Goal: Transaction & Acquisition: Obtain resource

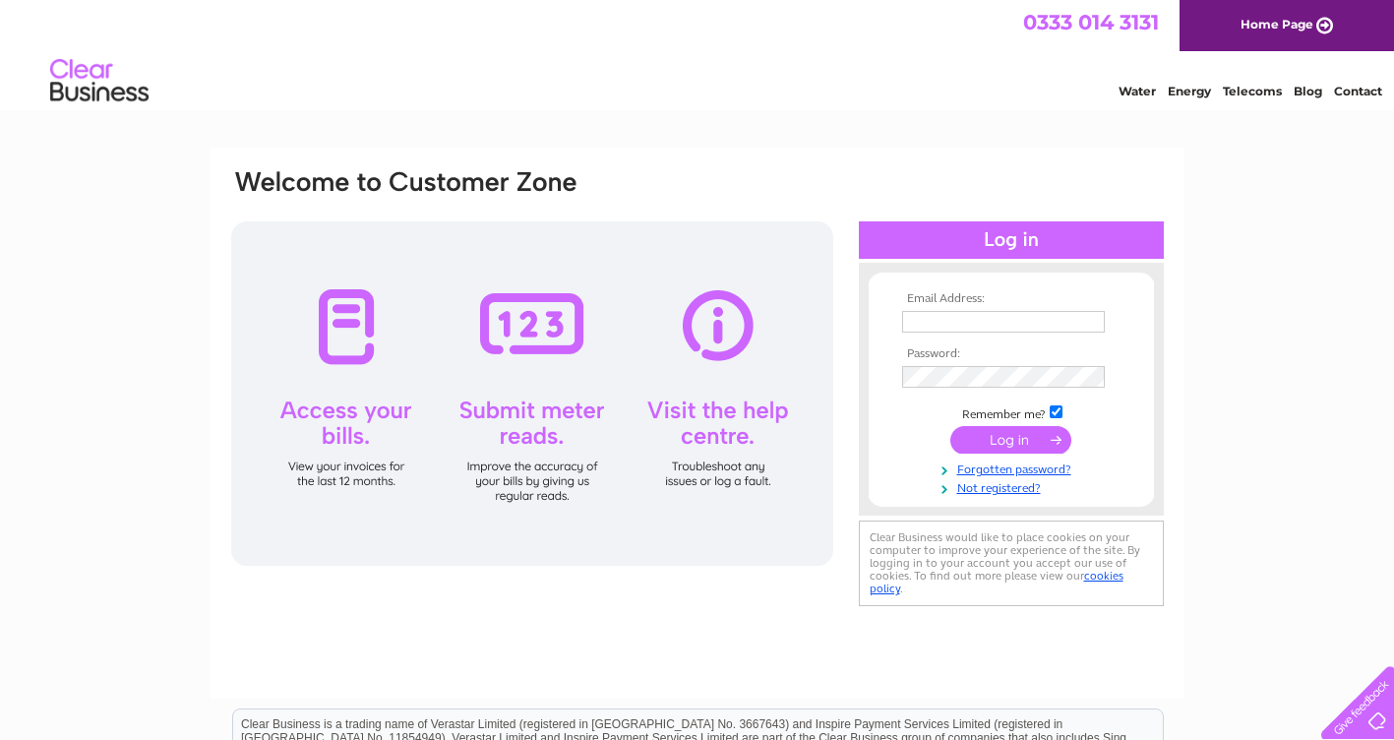
drag, startPoint x: 847, startPoint y: 602, endPoint x: 754, endPoint y: 616, distance: 94.5
click at [754, 616] on div "Email Address: Password:" at bounding box center [698, 423] width 974 height 551
click at [985, 302] on th "Email Address:" at bounding box center [1011, 299] width 228 height 14
drag, startPoint x: 985, startPoint y: 302, endPoint x: 794, endPoint y: 453, distance: 243.1
click at [794, 453] on div at bounding box center [532, 393] width 602 height 344
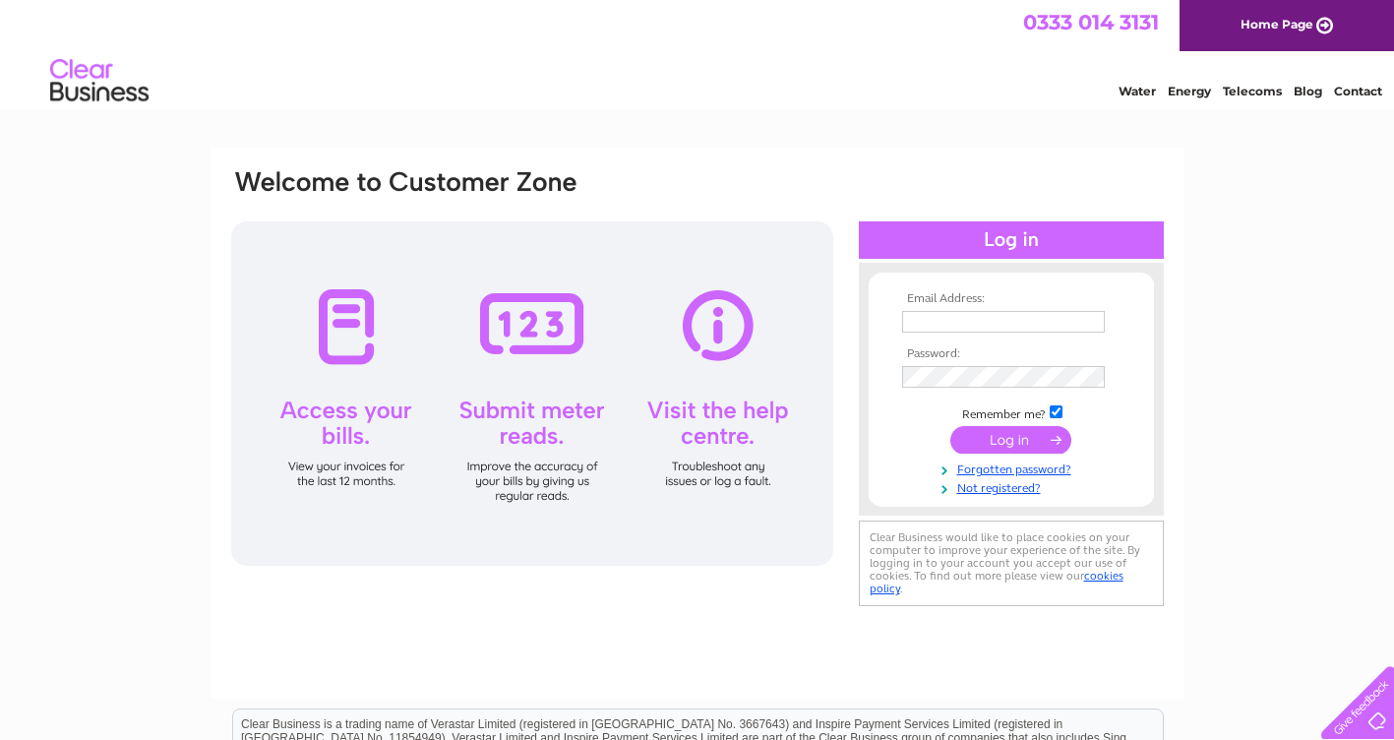
click at [1007, 436] on input "submit" at bounding box center [1010, 440] width 121 height 28
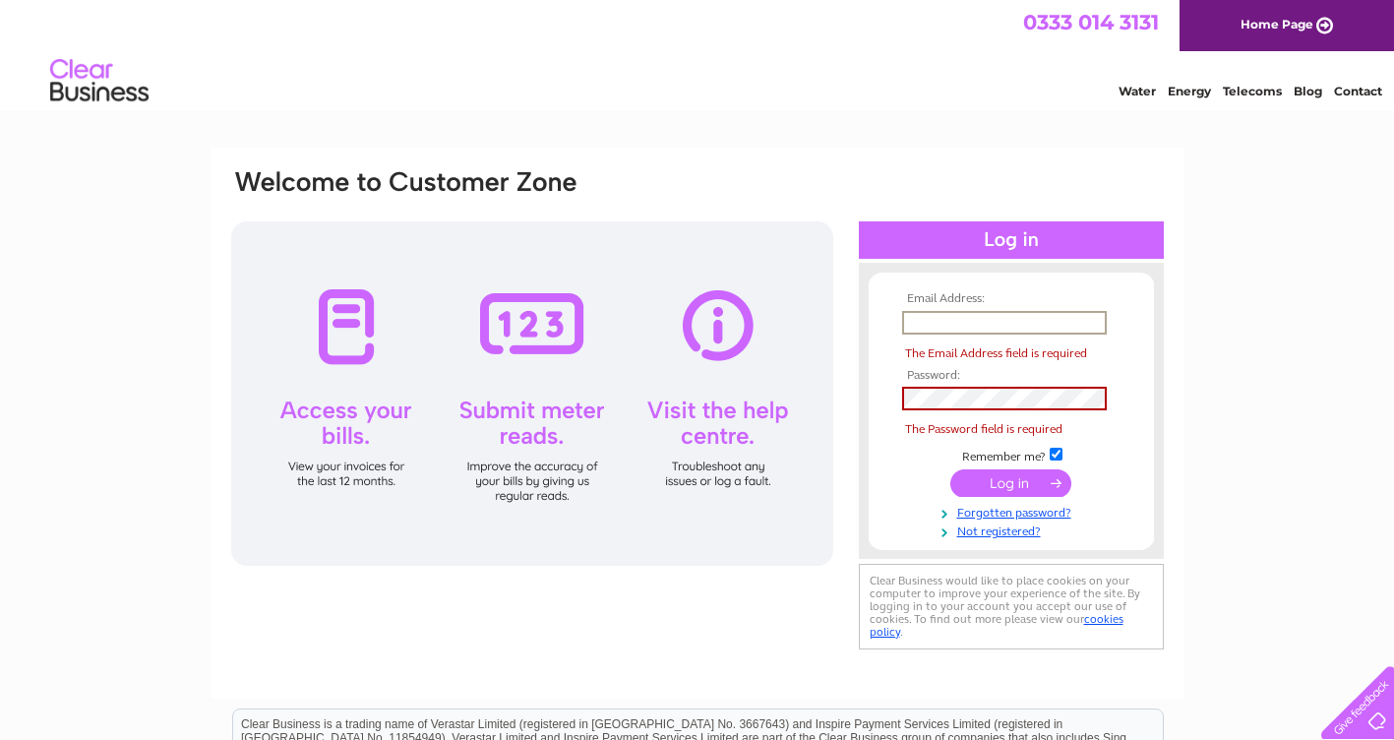
click at [950, 325] on input "text" at bounding box center [1004, 323] width 205 height 24
type input "hpsgs@live.co.uk"
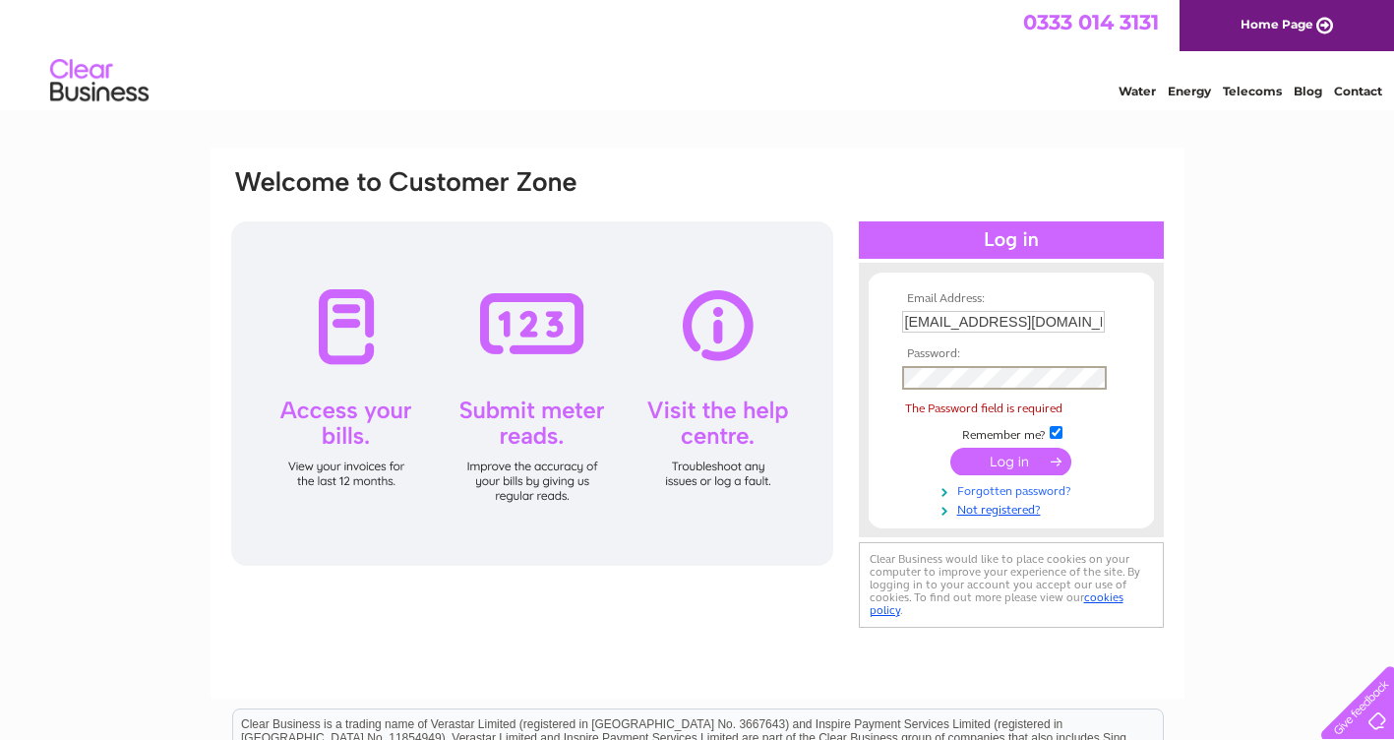
click at [1059, 489] on link "Forgotten password?" at bounding box center [1013, 489] width 223 height 19
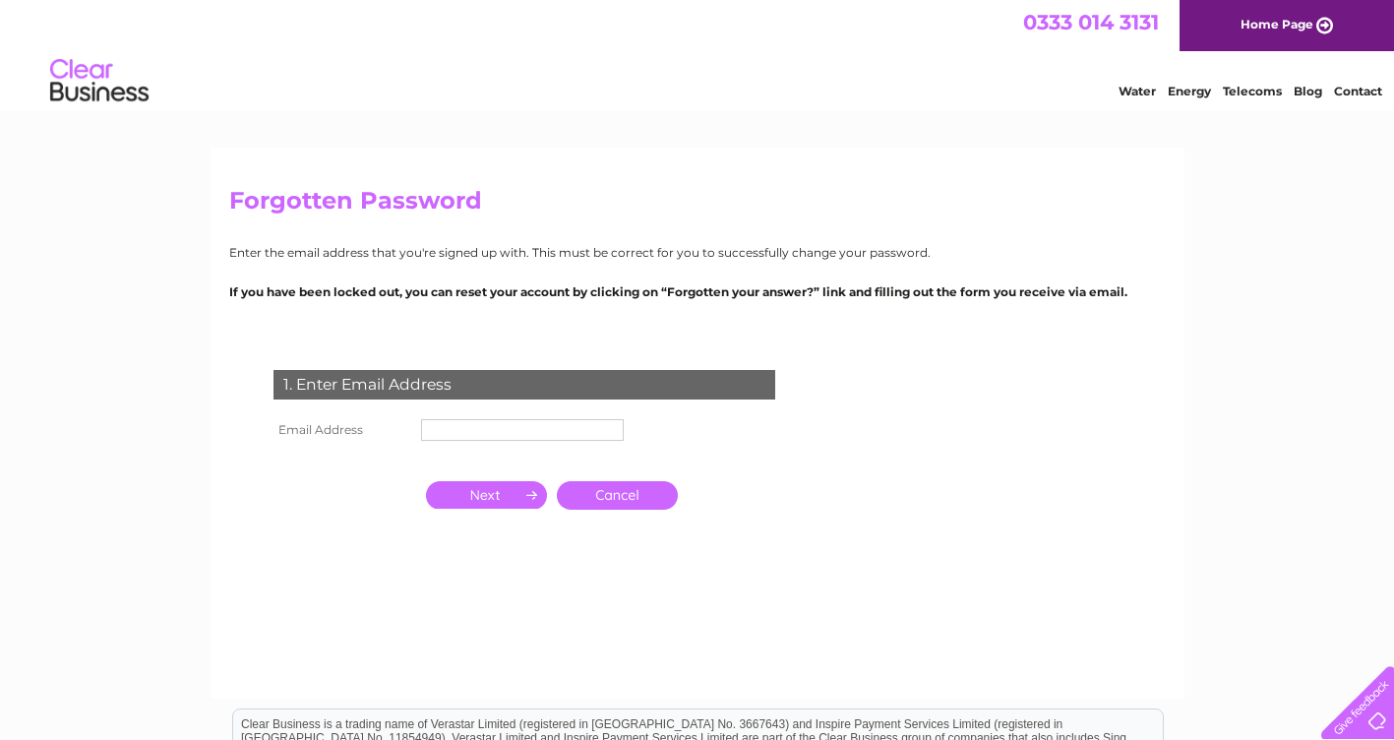
click at [386, 424] on th "Email Address" at bounding box center [343, 429] width 148 height 31
click at [380, 440] on th "Email Address" at bounding box center [343, 429] width 148 height 31
drag, startPoint x: 382, startPoint y: 431, endPoint x: 330, endPoint y: 504, distance: 89.5
click at [330, 504] on th at bounding box center [343, 495] width 148 height 48
click at [381, 433] on th "Email Address" at bounding box center [343, 429] width 148 height 31
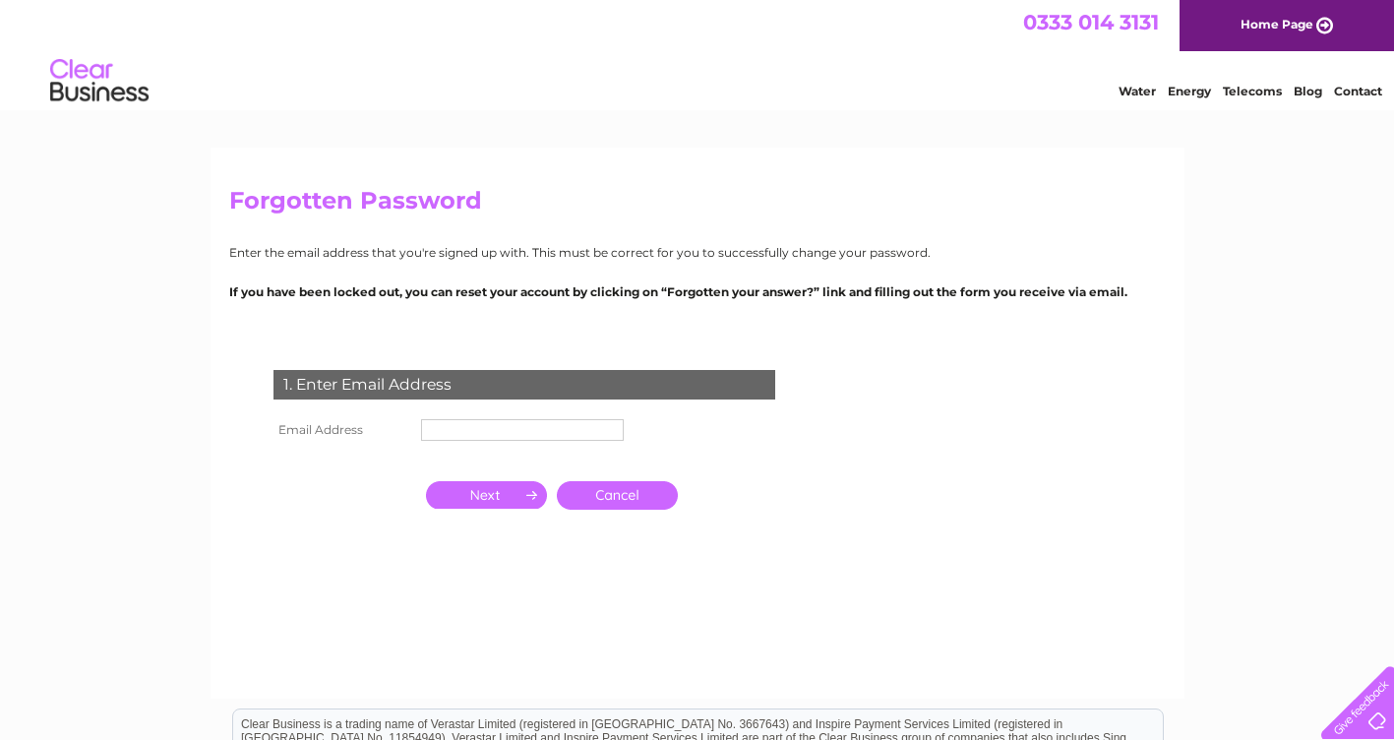
click at [377, 451] on th at bounding box center [343, 459] width 148 height 26
click at [377, 433] on th "Email Address" at bounding box center [343, 429] width 148 height 31
click at [410, 425] on th "Email Address" at bounding box center [343, 429] width 148 height 31
click at [410, 438] on th "Email Address" at bounding box center [343, 429] width 148 height 31
click at [342, 424] on th "Email Address" at bounding box center [343, 429] width 148 height 31
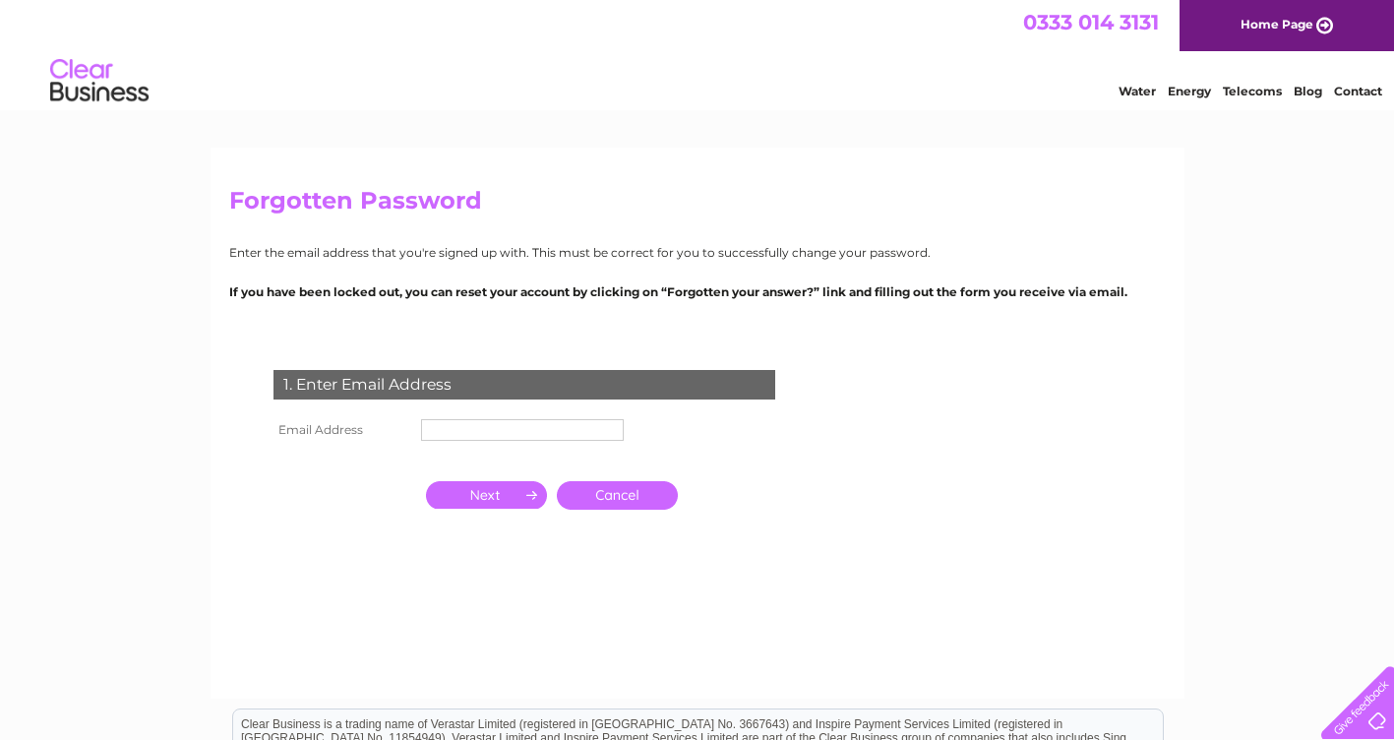
click at [298, 436] on th "Email Address" at bounding box center [343, 429] width 148 height 31
click at [324, 423] on th "Email Address" at bounding box center [343, 429] width 148 height 31
click at [321, 465] on th at bounding box center [343, 459] width 148 height 26
drag, startPoint x: 476, startPoint y: 415, endPoint x: 467, endPoint y: 425, distance: 13.2
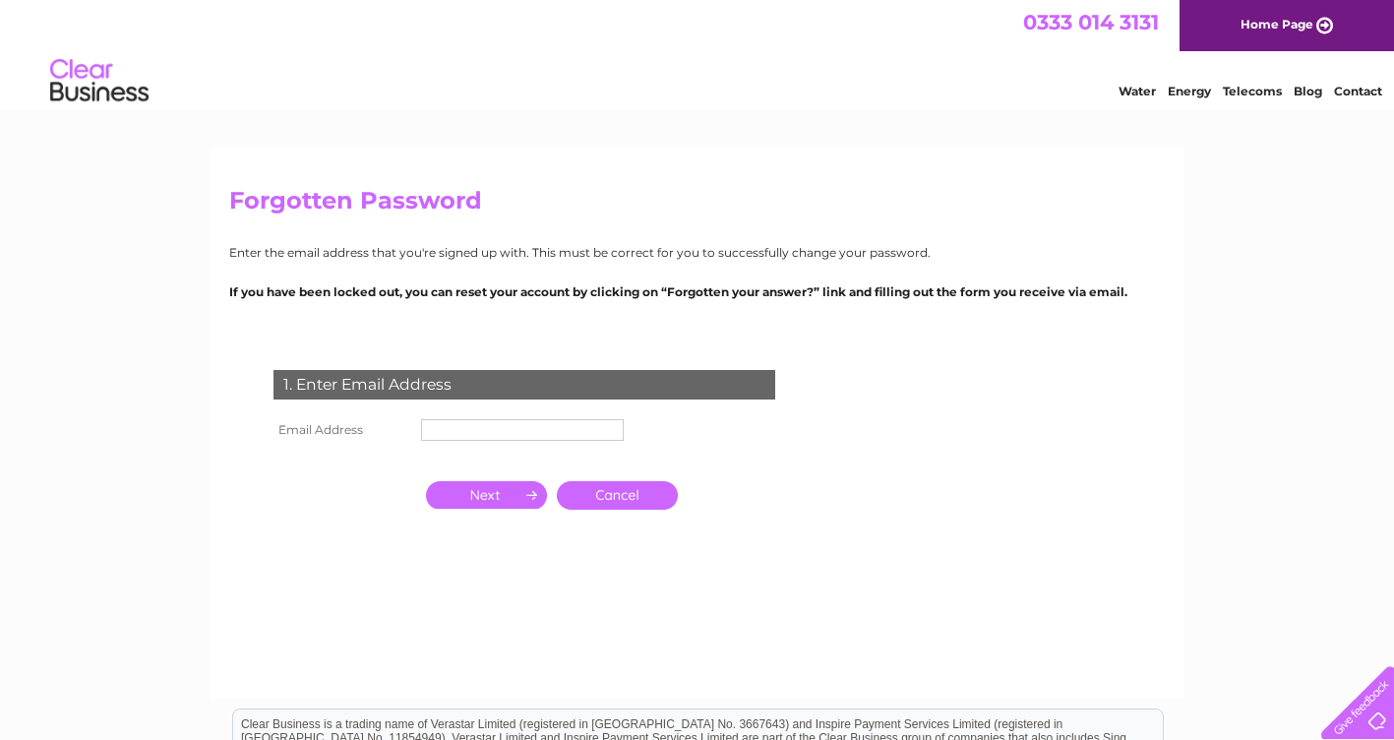
click at [471, 421] on td at bounding box center [522, 429] width 212 height 31
click at [460, 429] on input "text" at bounding box center [523, 431] width 205 height 24
type input "hpsgs@live.co.uk"
click at [495, 504] on input "button" at bounding box center [486, 497] width 121 height 28
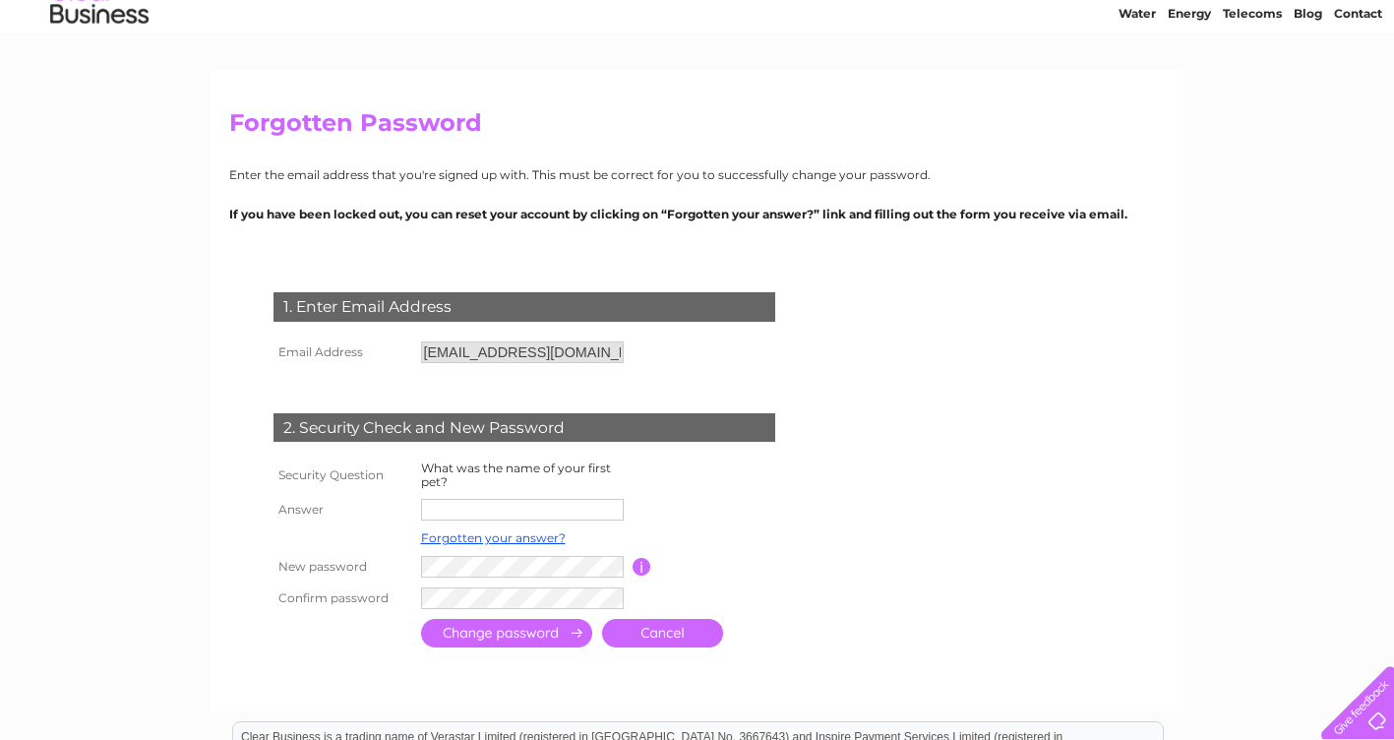
scroll to position [197, 0]
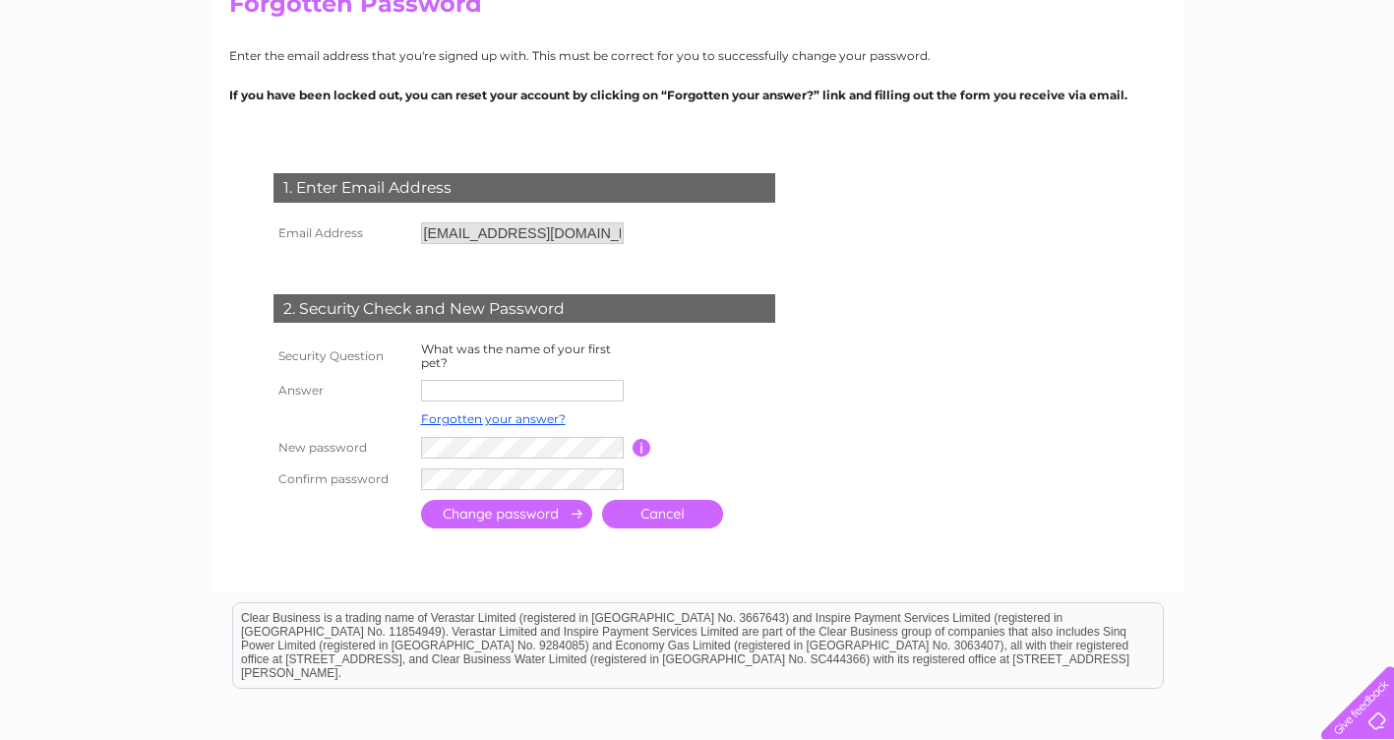
click at [430, 392] on input "text" at bounding box center [522, 391] width 203 height 22
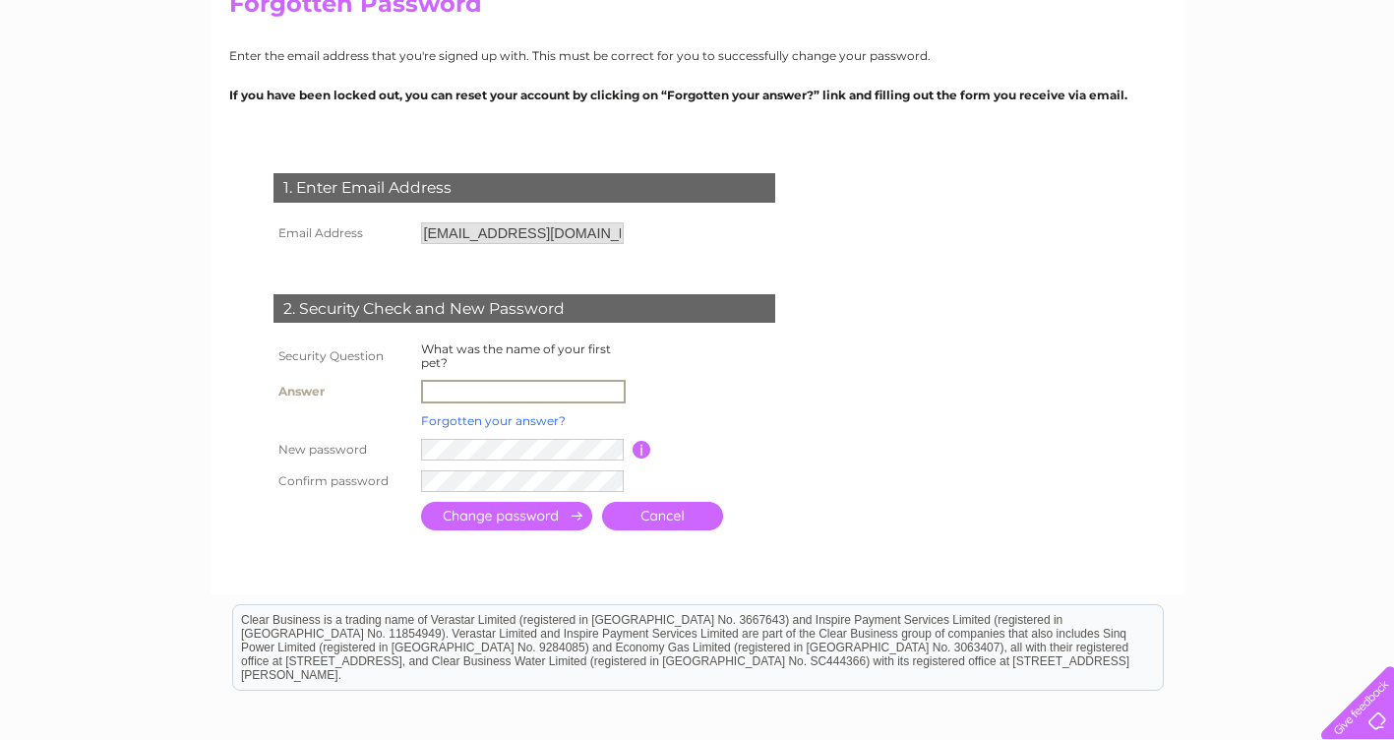
type input "SMOKEY"
click at [493, 523] on input "submit" at bounding box center [506, 516] width 171 height 29
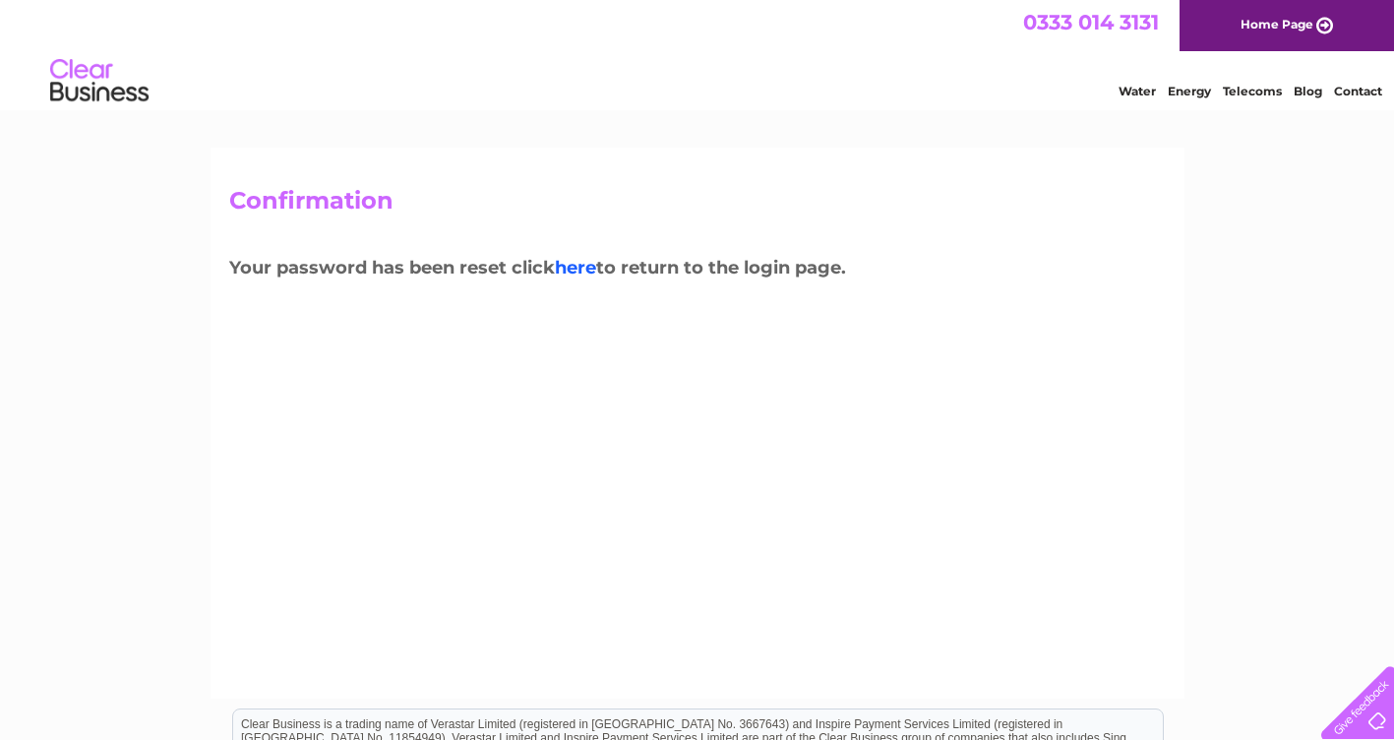
click at [582, 272] on link "here" at bounding box center [575, 268] width 41 height 22
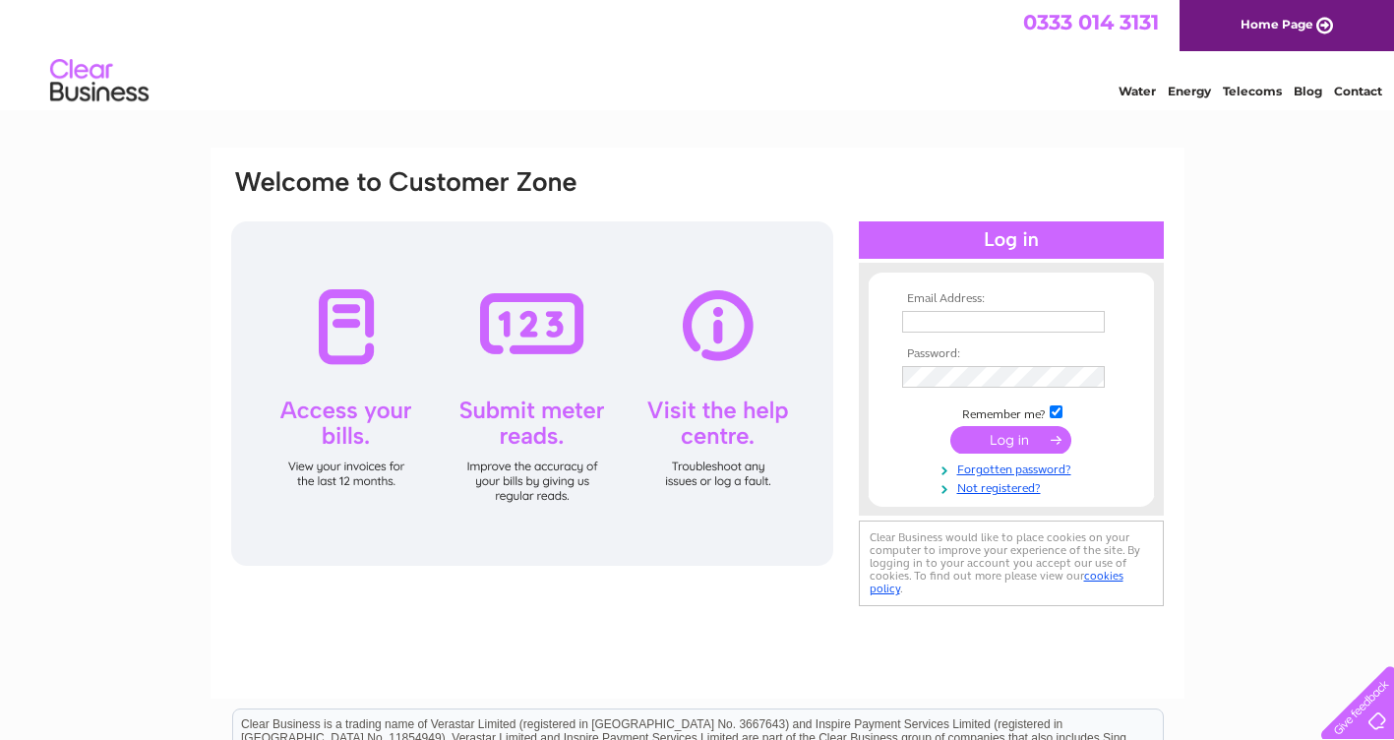
click at [943, 302] on th "Email Address:" at bounding box center [1011, 299] width 228 height 14
click at [972, 285] on div "Email Address: Password:" at bounding box center [1011, 388] width 305 height 213
click at [968, 297] on th "Email Address:" at bounding box center [1011, 299] width 228 height 14
click at [950, 323] on input "text" at bounding box center [1004, 323] width 205 height 24
type input "[EMAIL_ADDRESS][DOMAIN_NAME]"
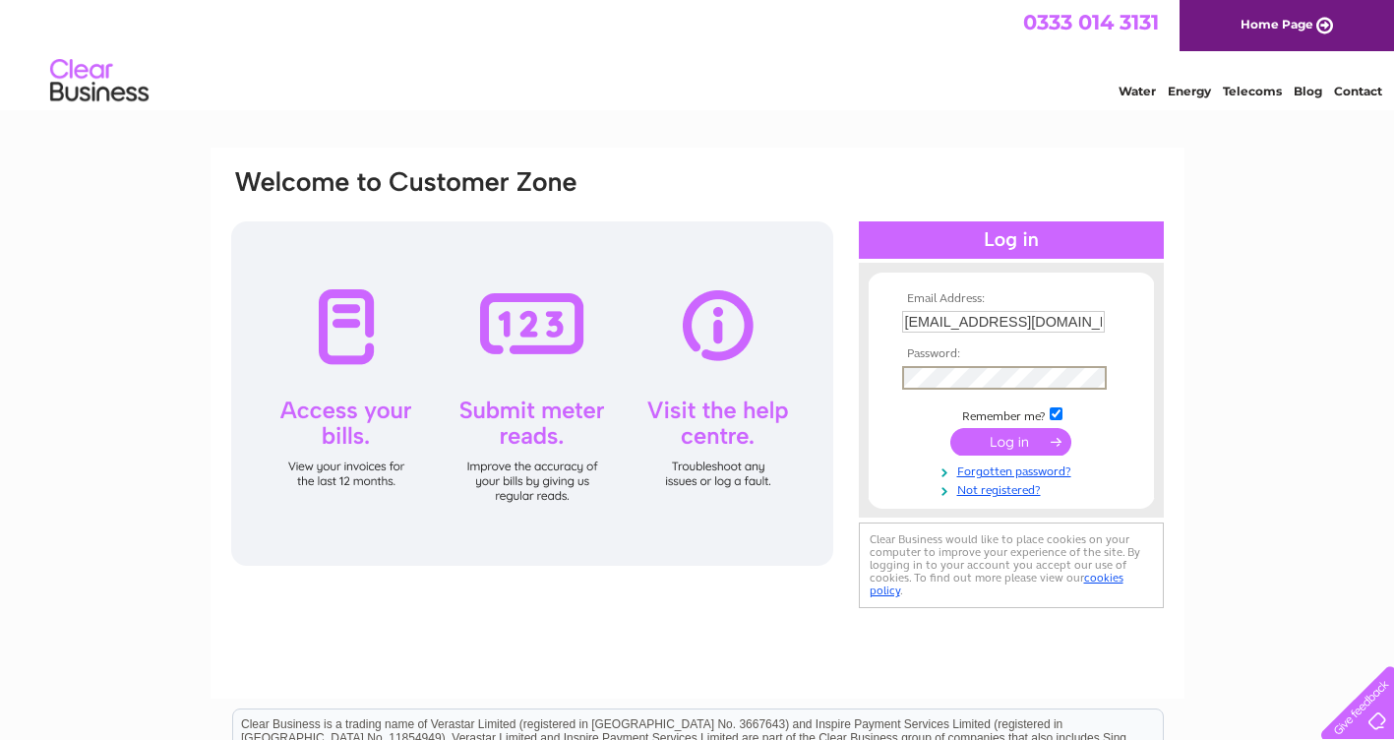
click at [1056, 421] on td "Remember me?" at bounding box center [1011, 414] width 228 height 20
click at [1051, 413] on input "checkbox" at bounding box center [1056, 411] width 13 height 13
click at [1055, 414] on input "checkbox" at bounding box center [1056, 411] width 13 height 13
checkbox input "true"
click at [1012, 435] on input "submit" at bounding box center [1010, 440] width 121 height 28
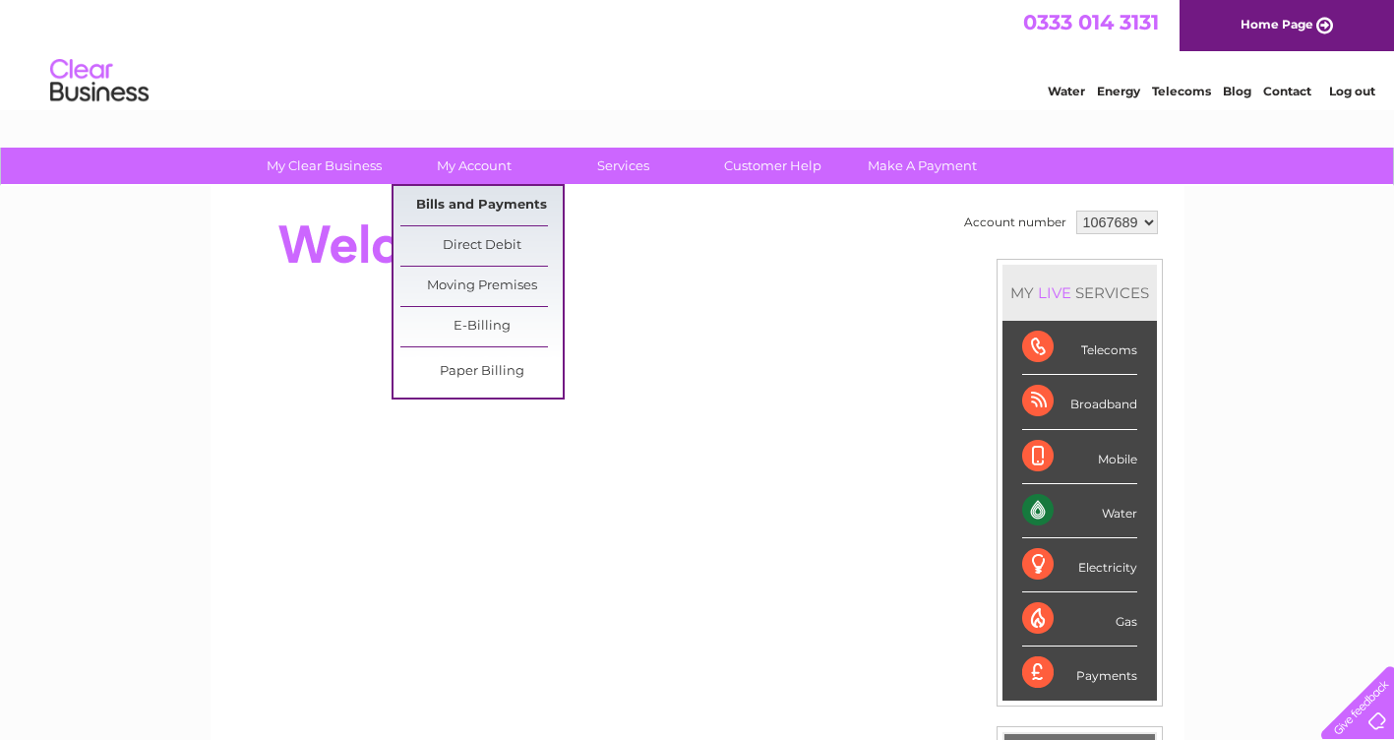
click at [480, 198] on link "Bills and Payments" at bounding box center [481, 205] width 162 height 39
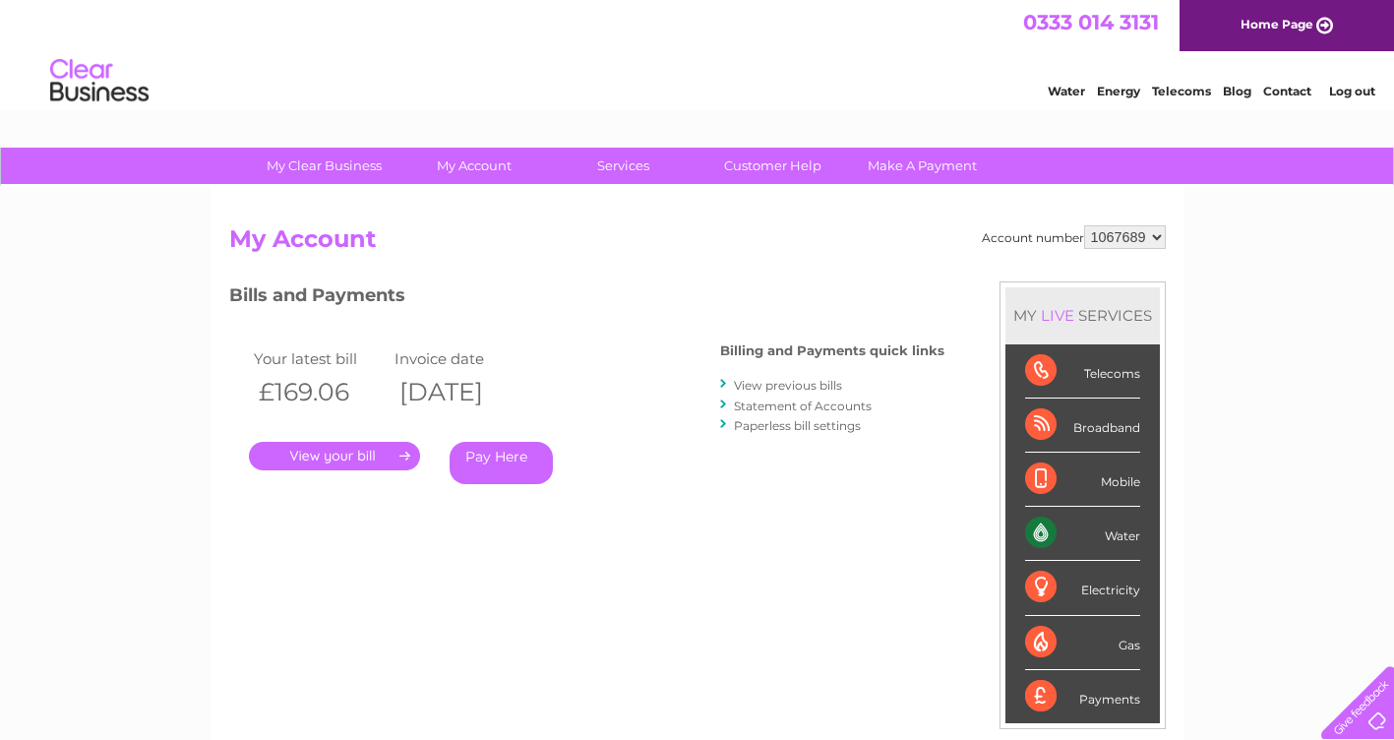
click at [339, 459] on link "." at bounding box center [334, 456] width 171 height 29
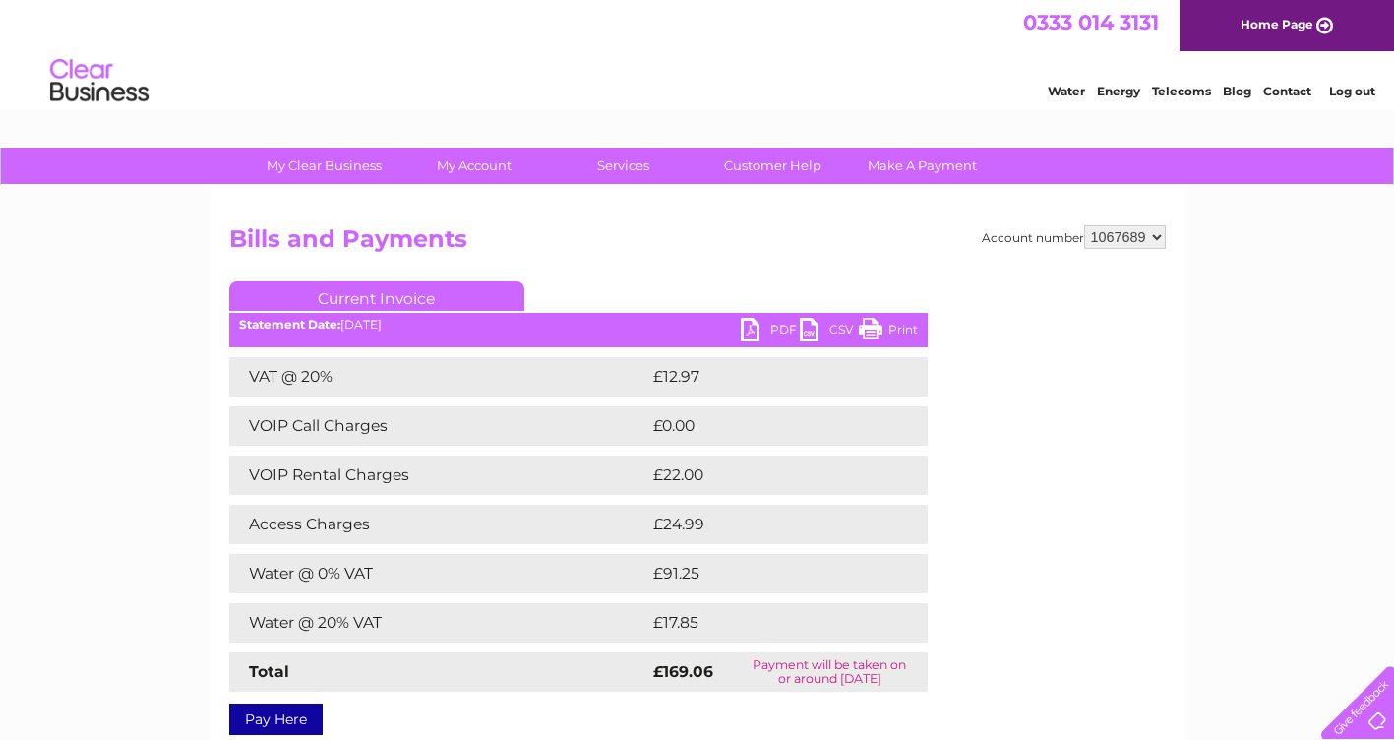
click at [755, 330] on link "PDF" at bounding box center [770, 332] width 59 height 29
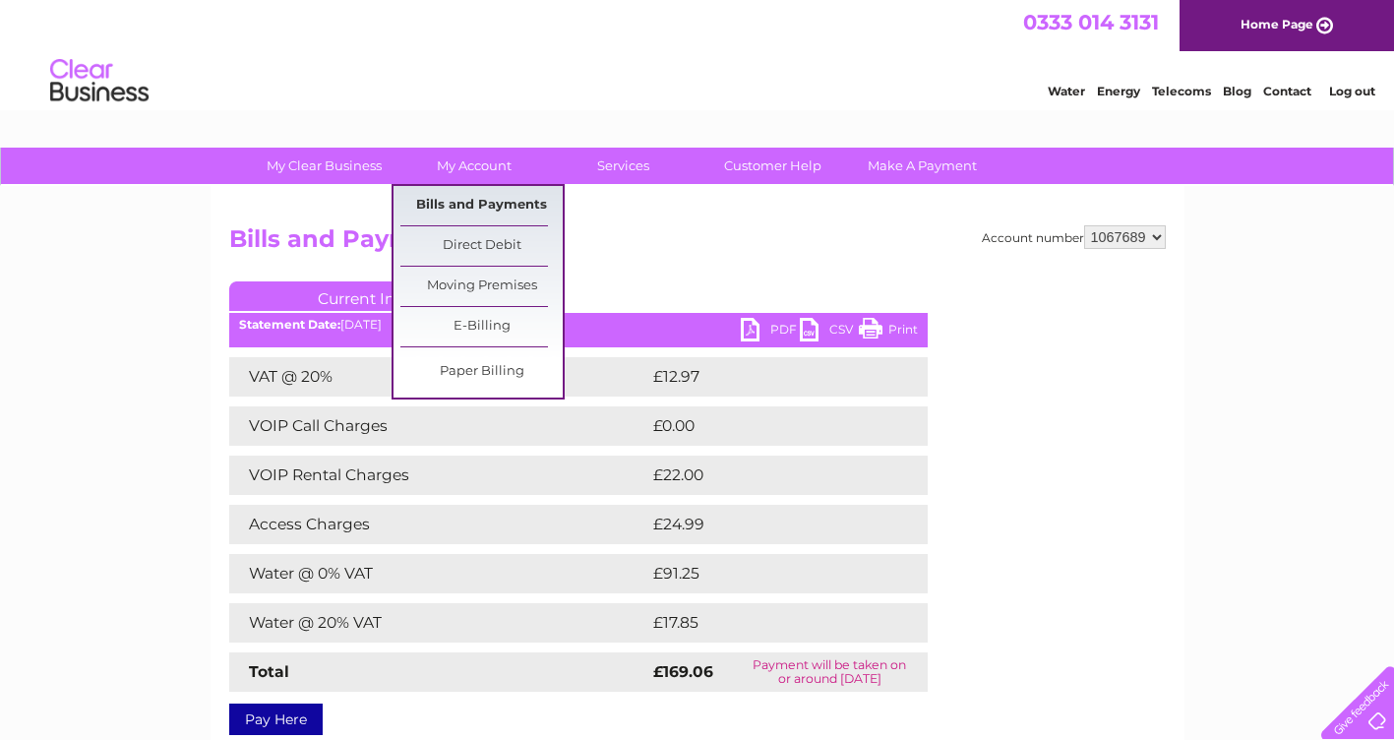
click at [480, 216] on link "Bills and Payments" at bounding box center [481, 205] width 162 height 39
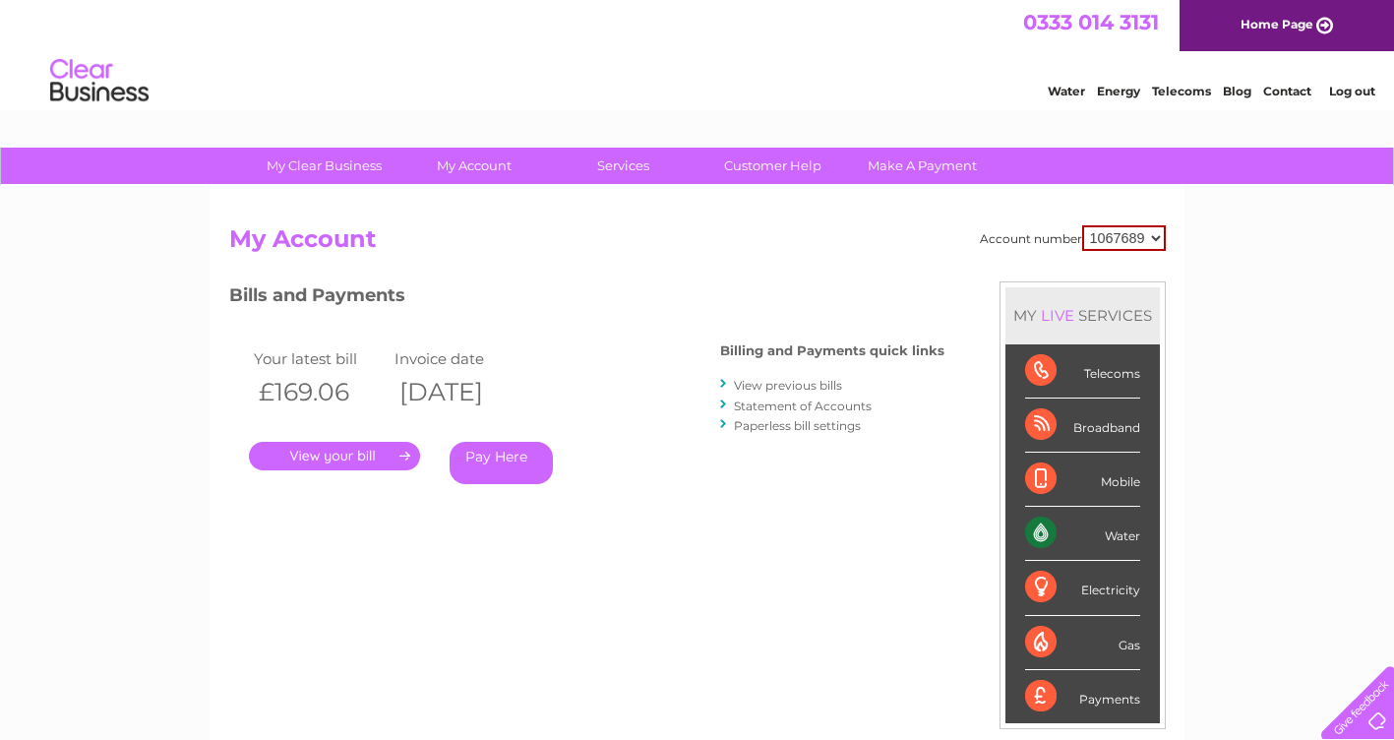
click at [531, 390] on th "[DATE]" at bounding box center [461, 392] width 142 height 40
click at [525, 389] on th "[DATE]" at bounding box center [461, 392] width 142 height 40
click at [789, 382] on link "View previous bills" at bounding box center [788, 385] width 108 height 15
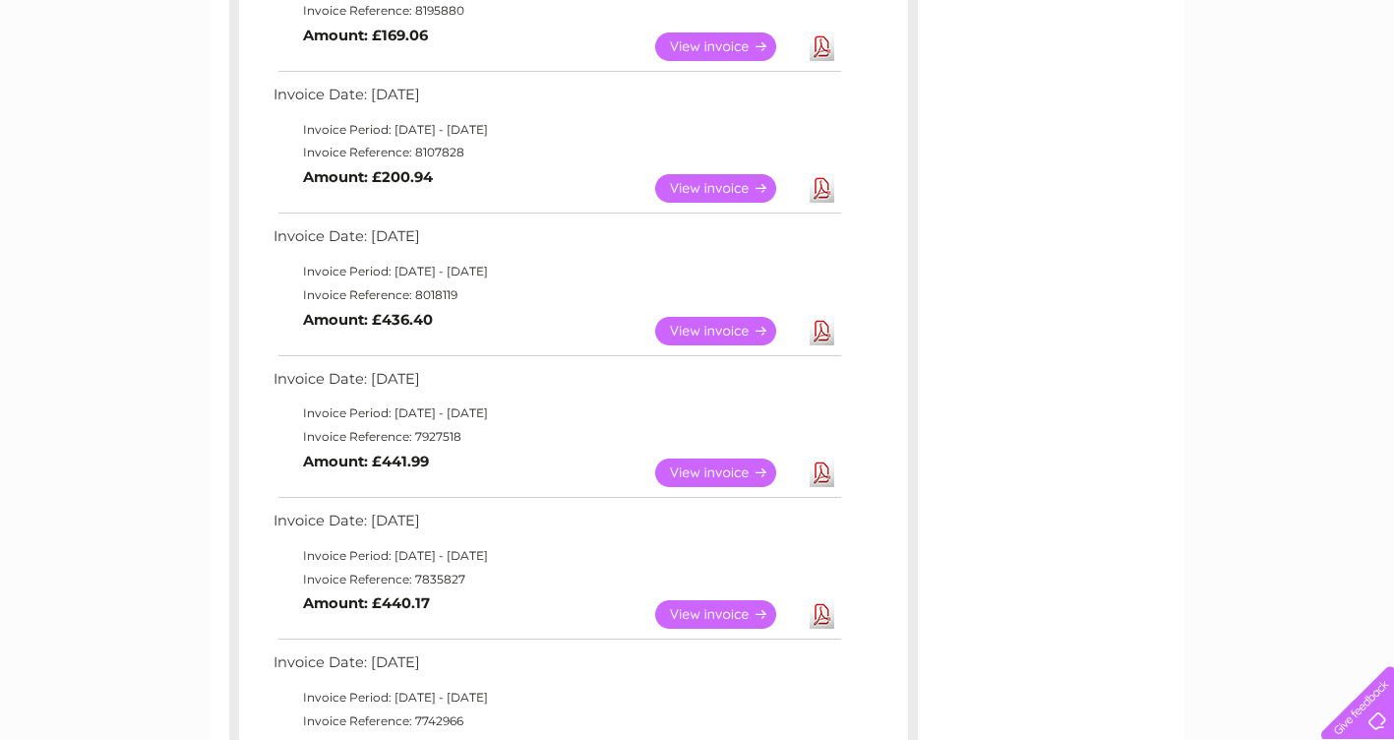
scroll to position [98, 0]
